Goal: Navigation & Orientation: Find specific page/section

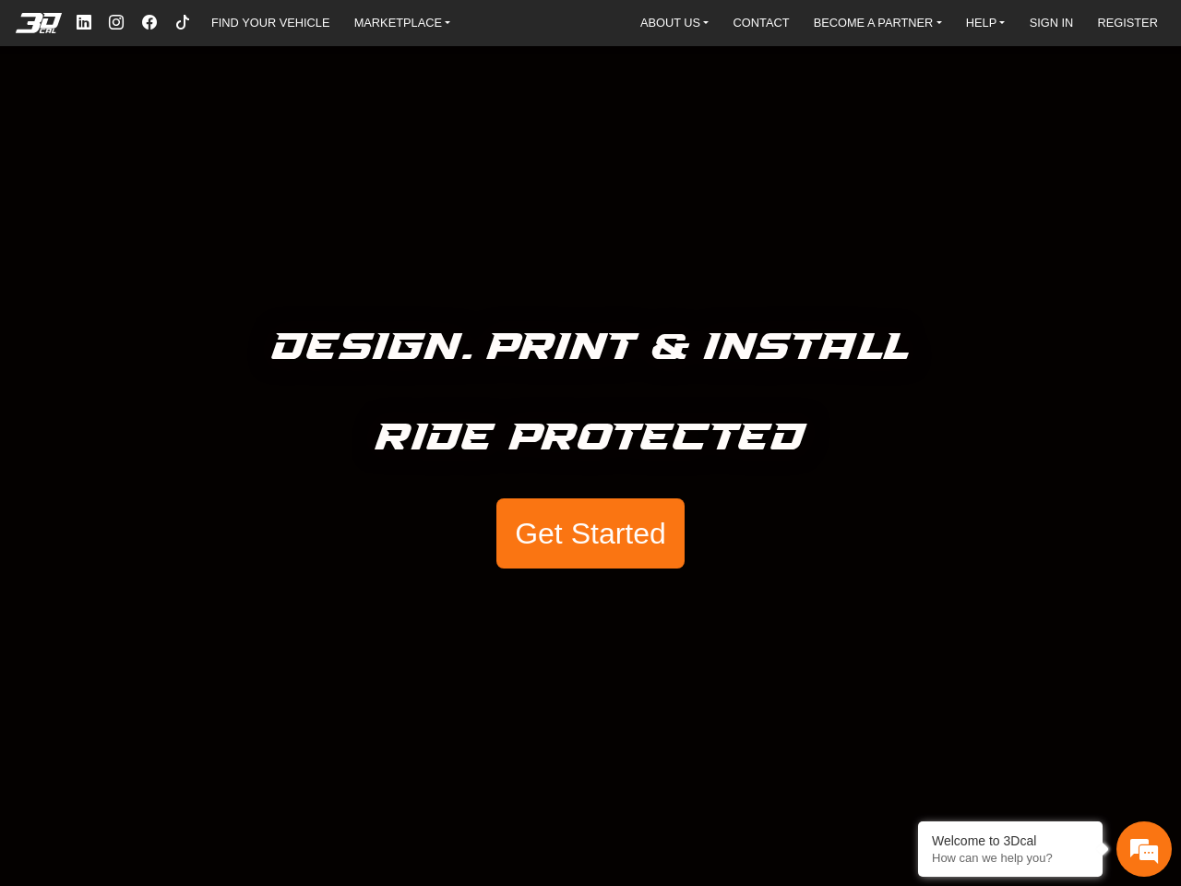
click at [591, 443] on h5 "Ride Protected" at bounding box center [591, 438] width 431 height 61
click at [40, 23] on em at bounding box center [39, 23] width 74 height 20
click at [402, 22] on link "MARKETPLACE" at bounding box center [403, 22] width 112 height 27
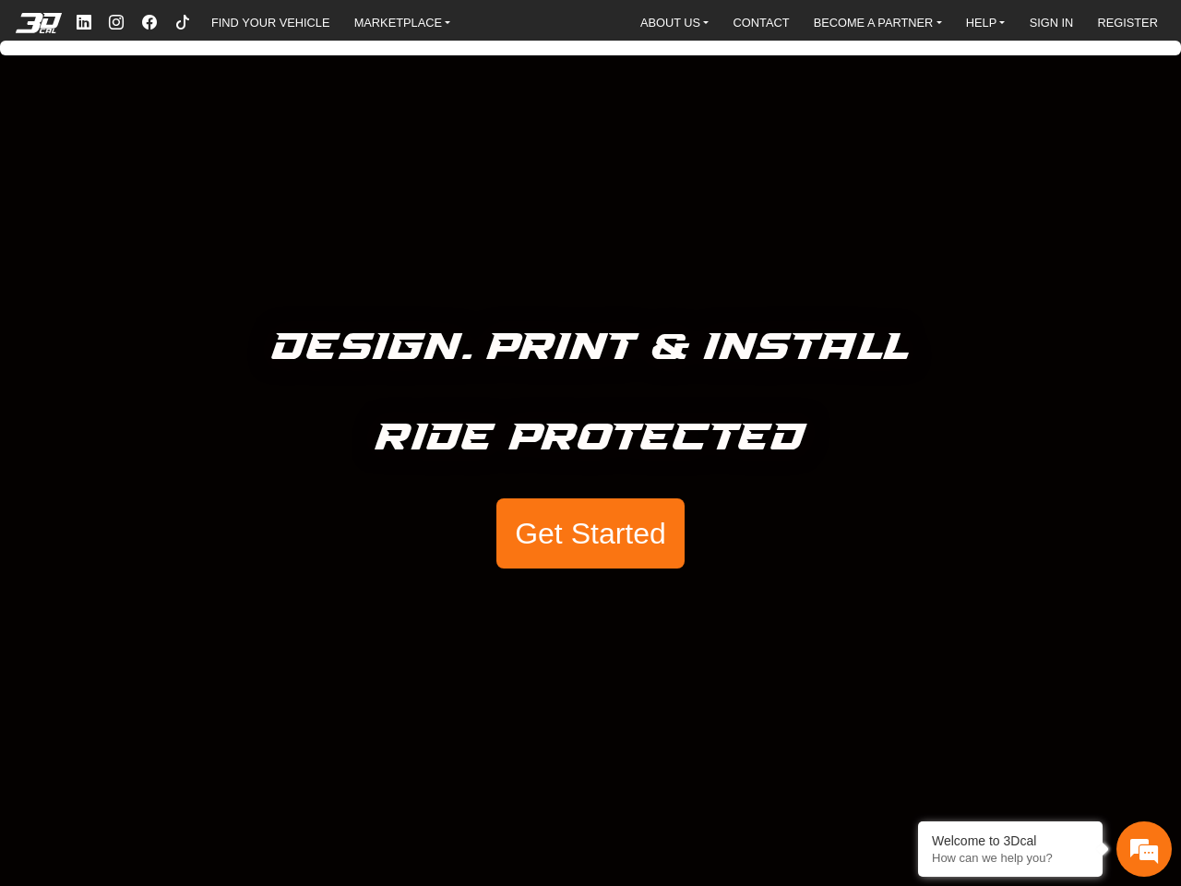
click at [1052, 22] on link "SIGN IN" at bounding box center [1052, 22] width 59 height 27
click at [1127, 22] on link "REGISTER" at bounding box center [1127, 22] width 75 height 27
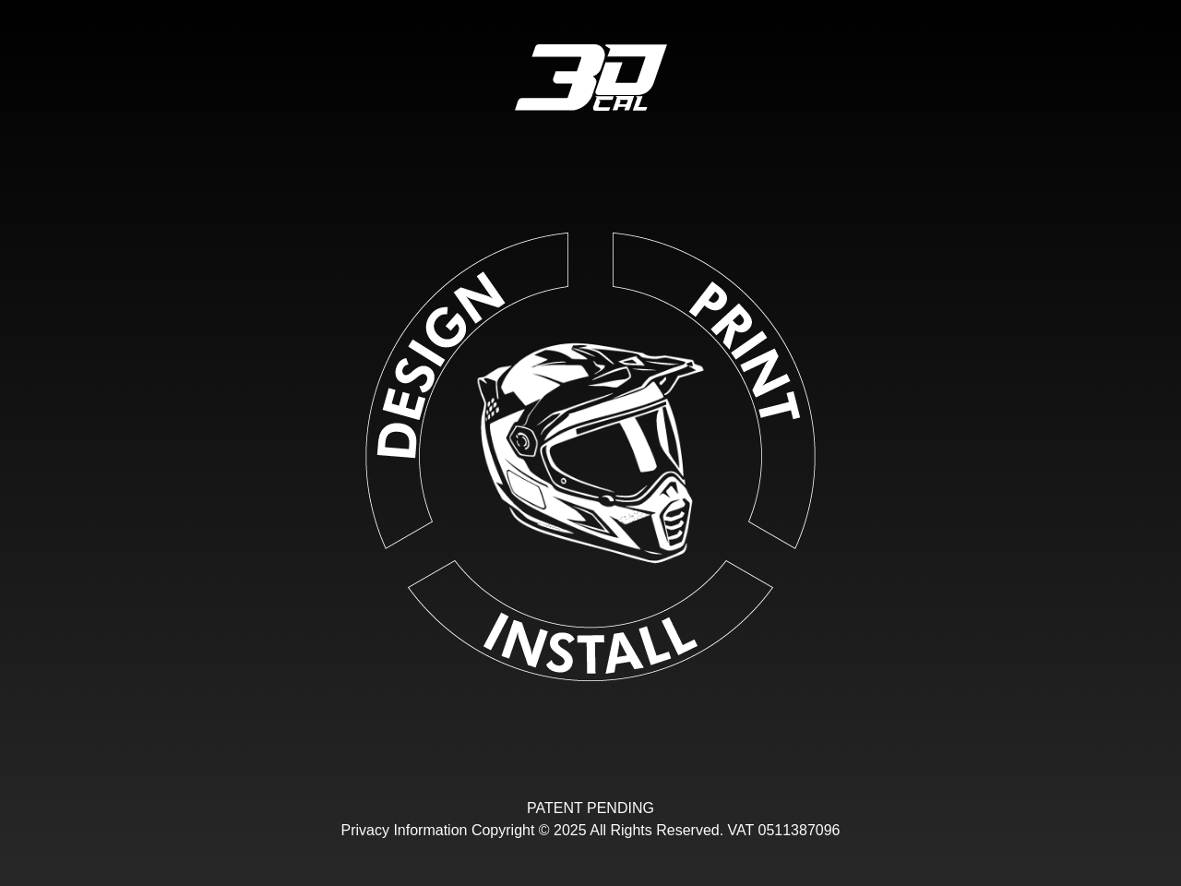
click at [588, 533] on div "Loading... PATENT PENDING Privacy Information Copyright © 2025 All Rights Reser…" at bounding box center [590, 443] width 1181 height 886
click at [1144, 849] on div "3DCAL User login Continue with Email and Password Continue with Google Continue…" at bounding box center [590, 443] width 1181 height 886
